Goal: Find specific page/section: Find specific page/section

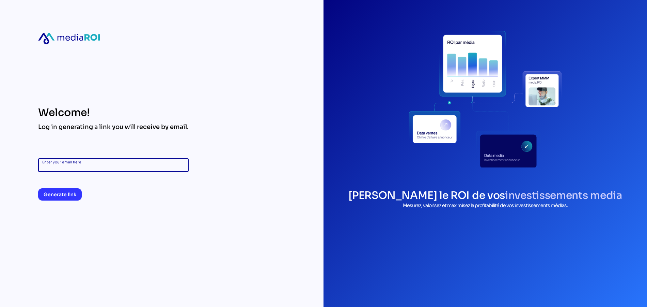
click at [85, 159] on input "Enter your email here" at bounding box center [113, 165] width 142 height 14
type input "**********"
click at [59, 196] on span "Generate link" at bounding box center [60, 194] width 33 height 8
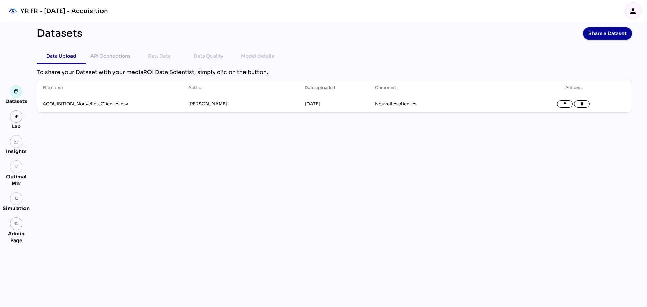
click at [637, 8] on icon "person" at bounding box center [633, 11] width 8 height 8
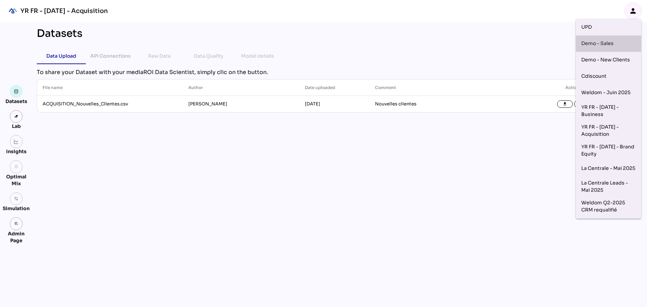
click at [611, 43] on div "Demo - Sales" at bounding box center [608, 43] width 54 height 11
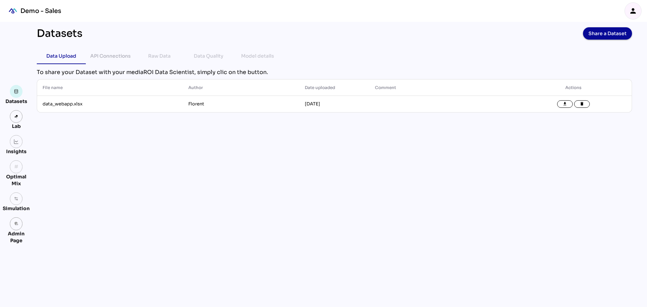
click at [205, 176] on div "Datasets Share a Dataset Data Upload API Connections Raw Data Data Quality Mode…" at bounding box center [334, 164] width 606 height 285
click at [254, 54] on div "Model details" at bounding box center [257, 56] width 33 height 8
click at [16, 91] on img at bounding box center [16, 91] width 5 height 5
click at [253, 57] on div "Model details" at bounding box center [257, 56] width 33 height 8
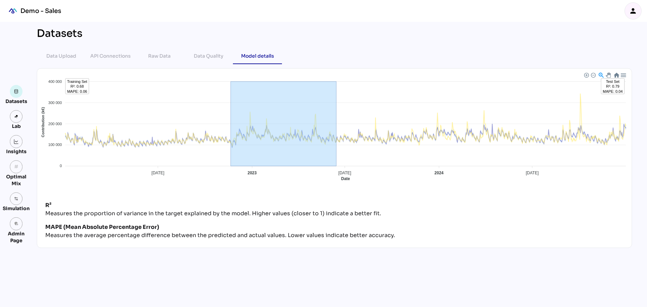
drag, startPoint x: 231, startPoint y: 168, endPoint x: 336, endPoint y: 176, distance: 105.6
